Goal: Information Seeking & Learning: Learn about a topic

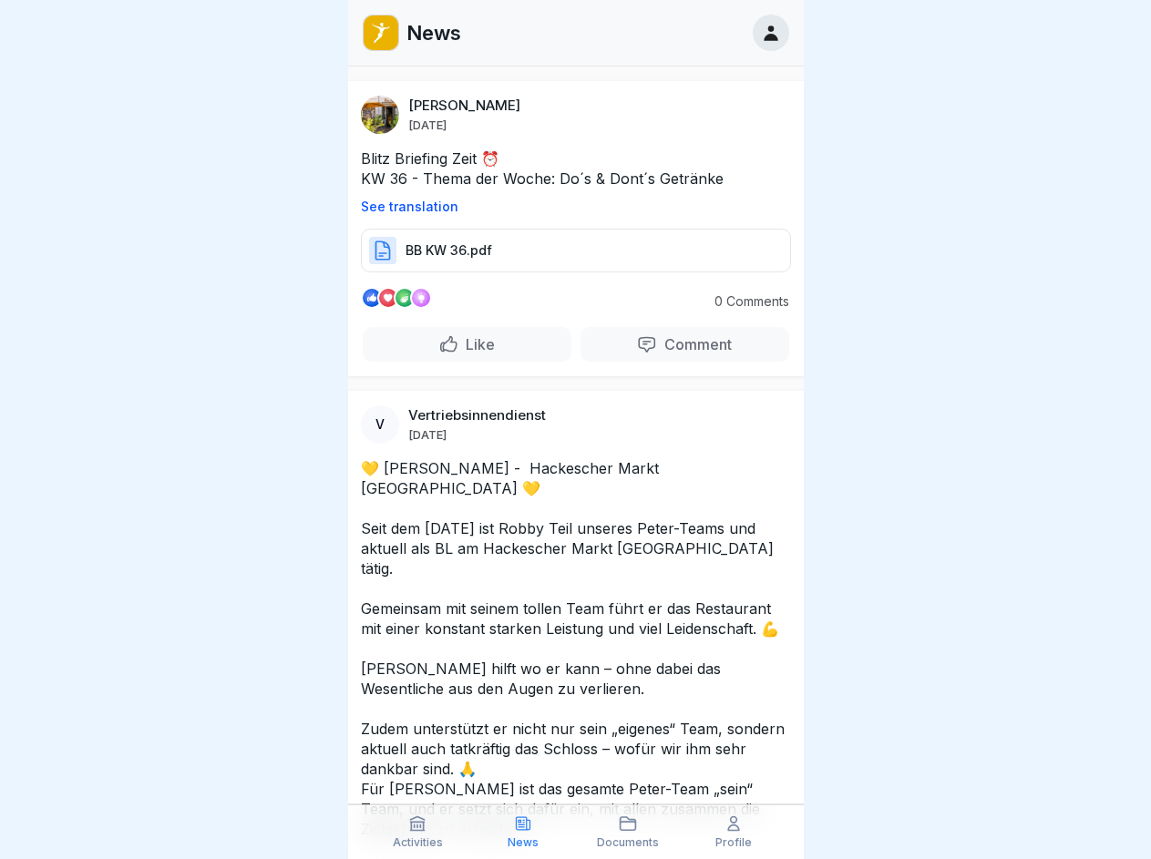
click at [568, 207] on p "See translation" at bounding box center [576, 207] width 430 height 15
click at [673, 344] on p "Comment" at bounding box center [694, 344] width 75 height 18
click at [418, 832] on icon at bounding box center [417, 824] width 18 height 18
click at [523, 832] on icon at bounding box center [523, 824] width 18 height 18
click at [629, 832] on icon at bounding box center [628, 824] width 18 height 18
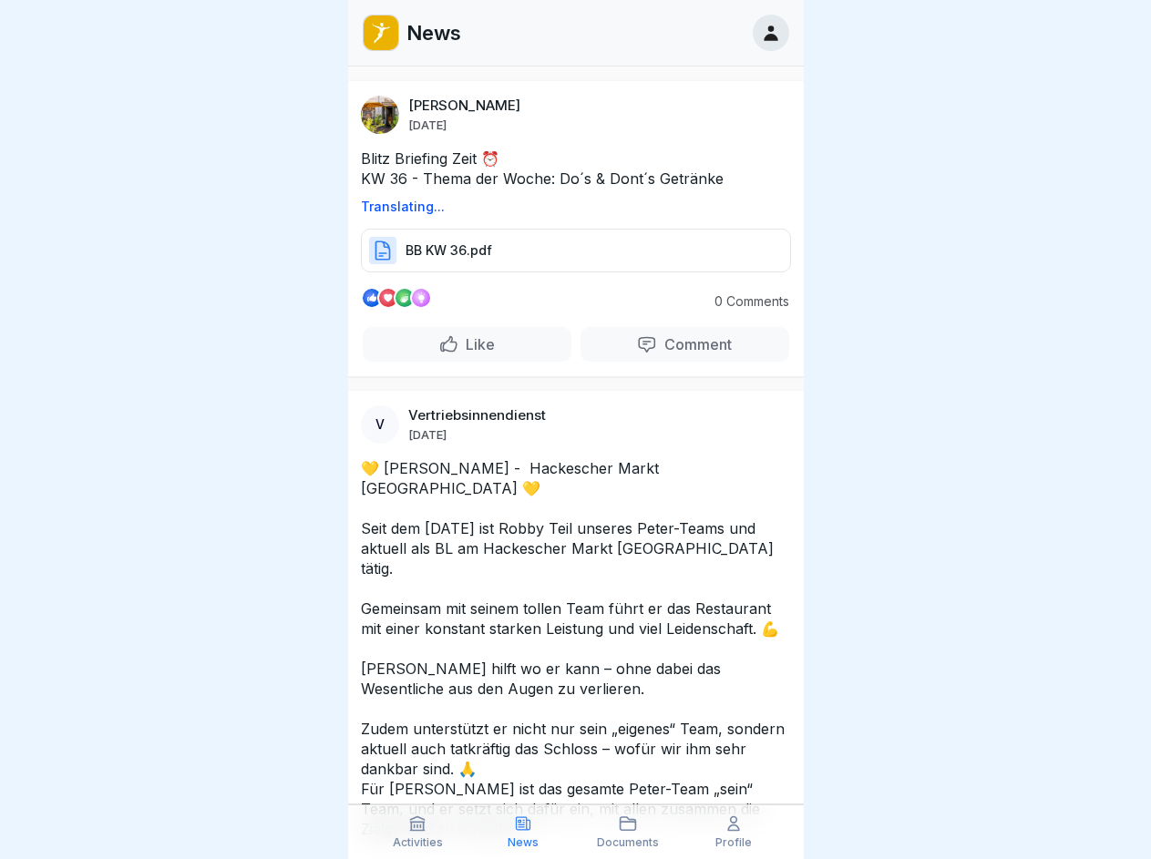
click at [734, 832] on icon at bounding box center [733, 824] width 18 height 18
